Goal: Task Accomplishment & Management: Manage account settings

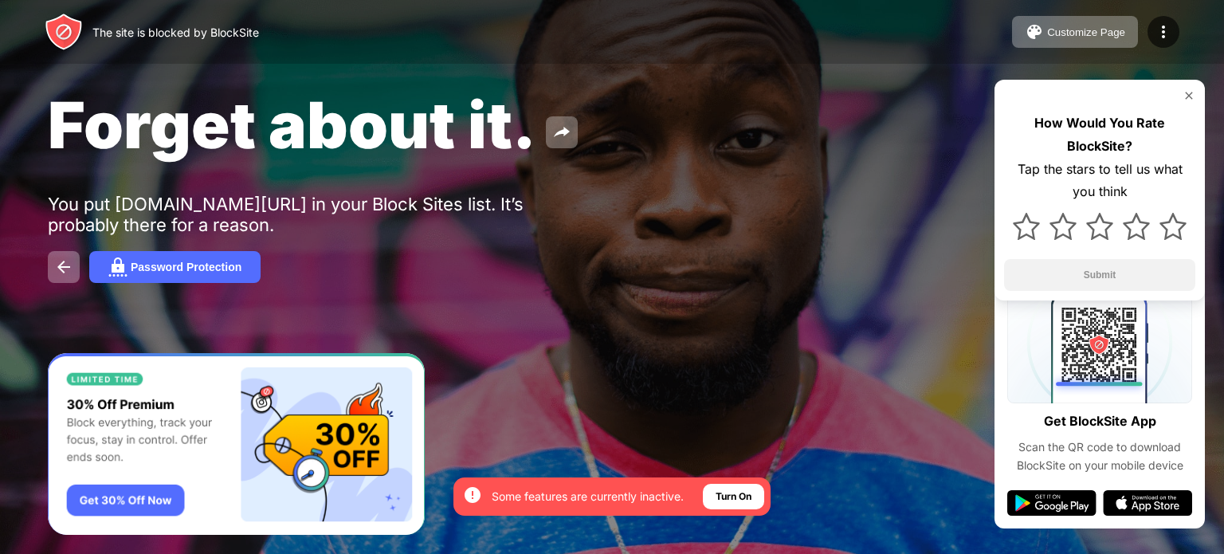
click at [1197, 94] on div "How Would You Rate BlockSite? Tap the stars to tell us what you think Submit" at bounding box center [1100, 190] width 210 height 221
click at [1191, 92] on img at bounding box center [1189, 95] width 13 height 13
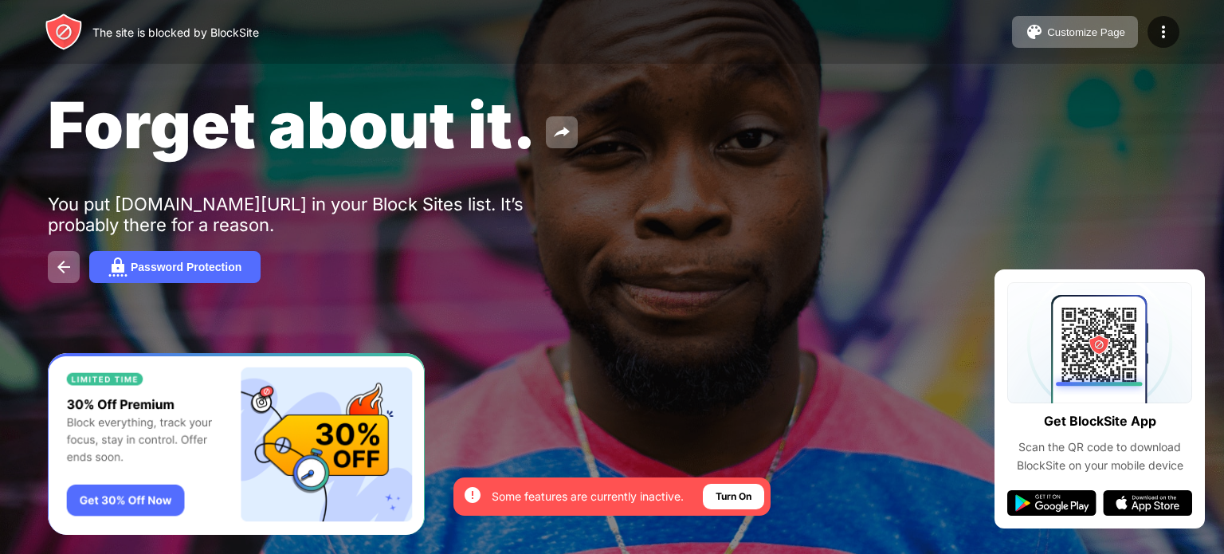
click at [153, 35] on div "The site is blocked by BlockSite" at bounding box center [175, 33] width 167 height 14
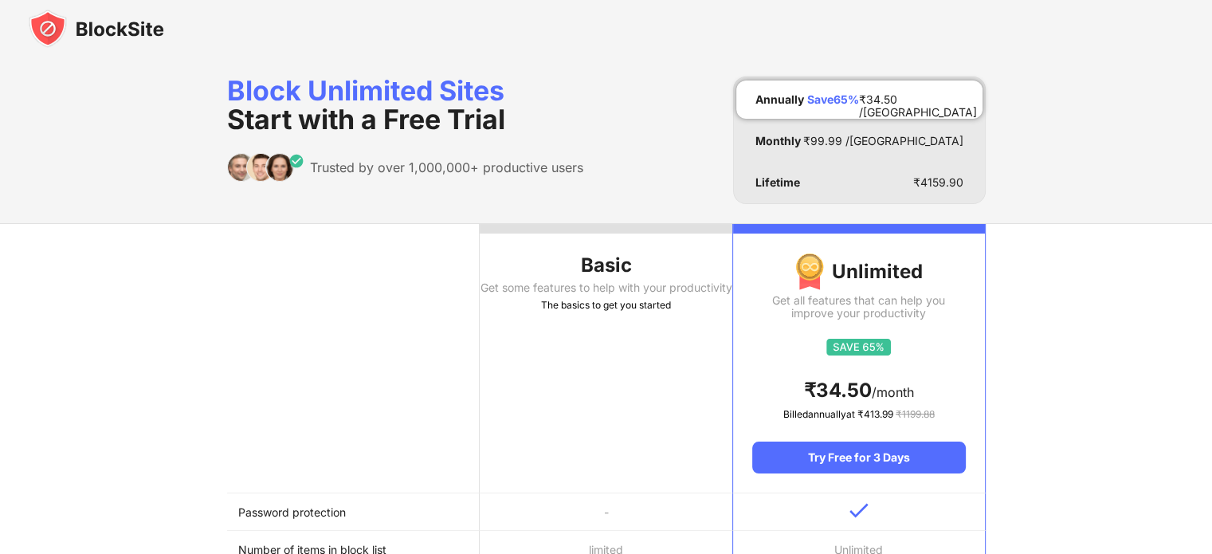
click at [117, 34] on img at bounding box center [97, 29] width 136 height 38
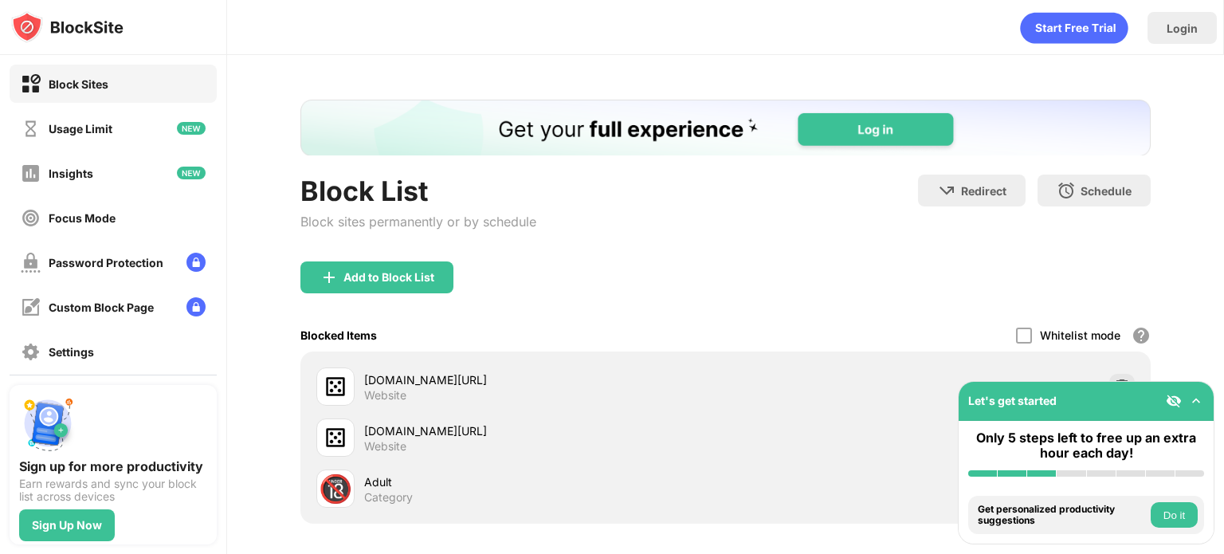
scroll to position [150, 0]
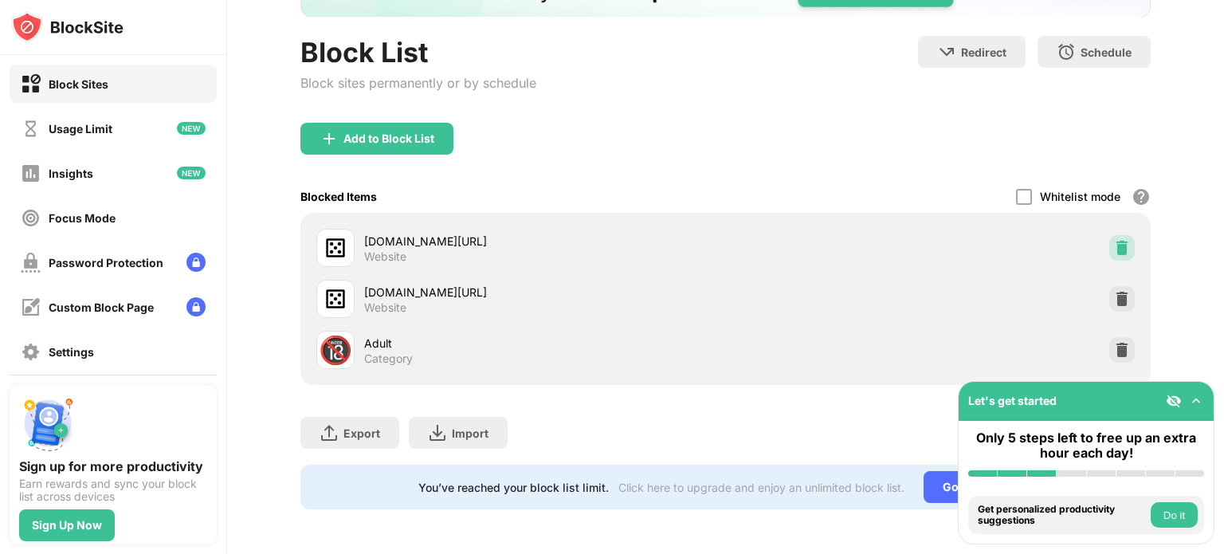
click at [1110, 235] on div at bounding box center [1123, 248] width 26 height 26
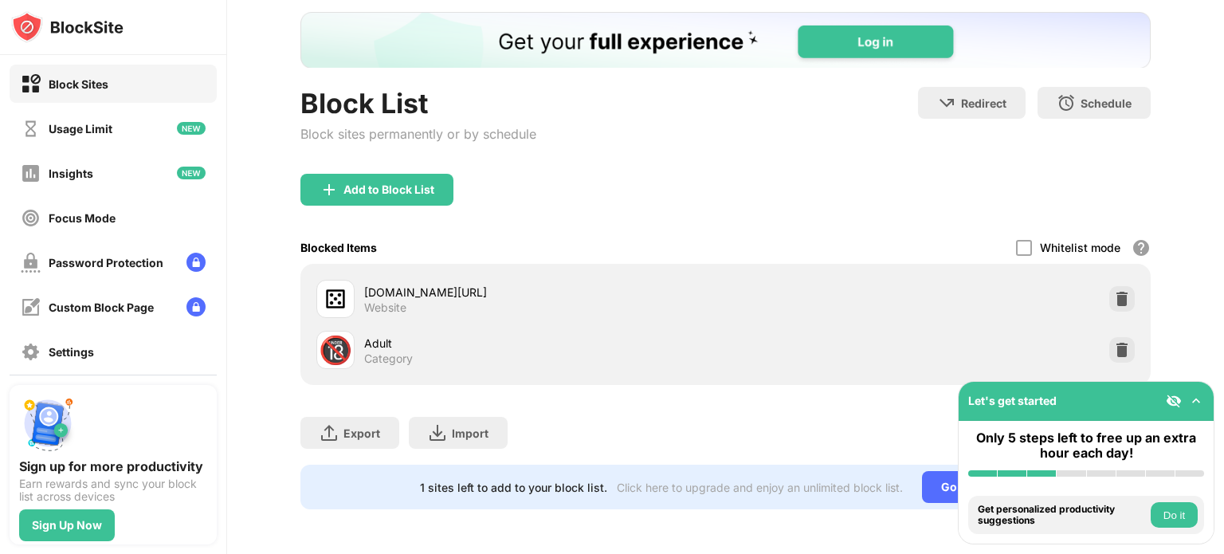
scroll to position [99, 0]
click at [1111, 286] on div at bounding box center [1123, 299] width 26 height 26
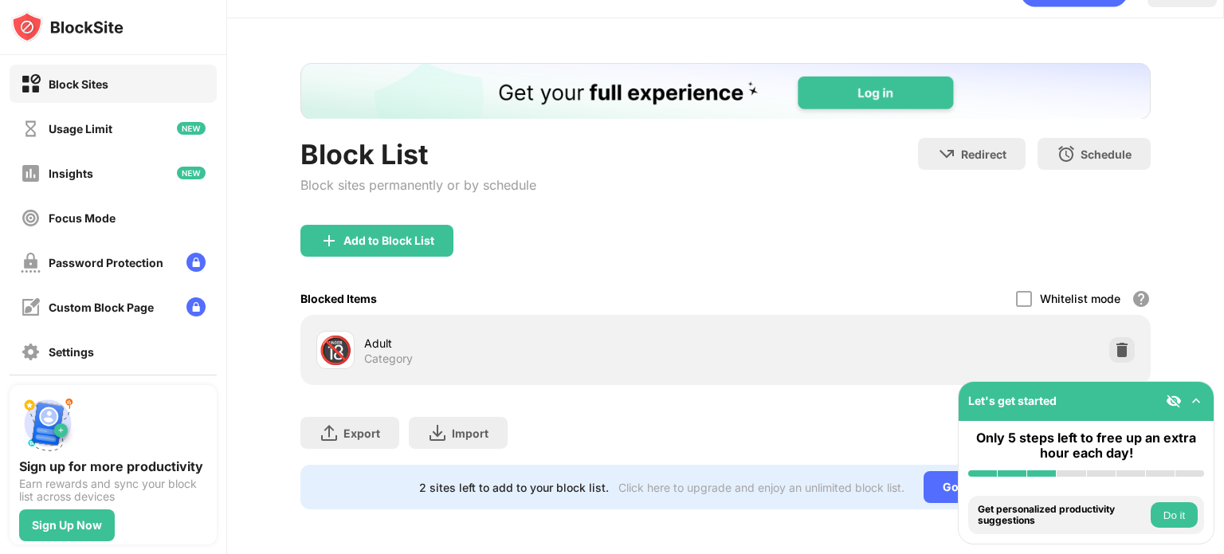
scroll to position [48, 0]
